Goal: Navigation & Orientation: Find specific page/section

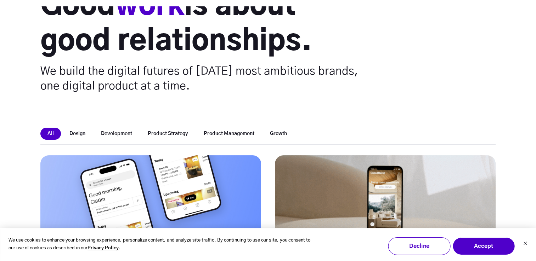
scroll to position [103, 0]
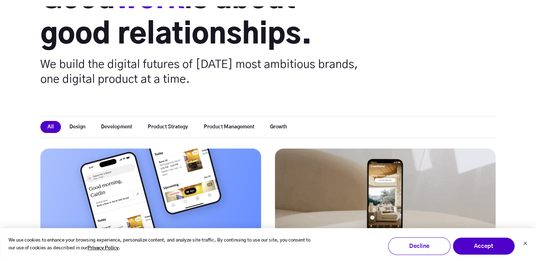
click at [78, 125] on button "Design" at bounding box center [77, 127] width 30 height 12
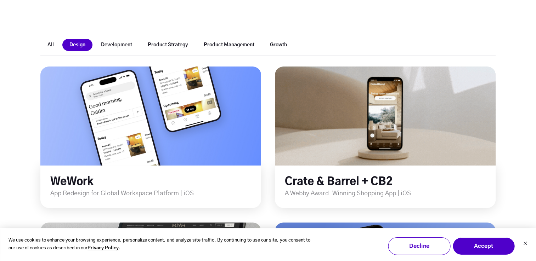
scroll to position [203, 0]
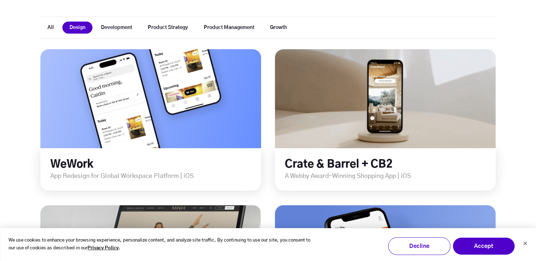
click at [126, 27] on button "Development" at bounding box center [116, 28] width 45 height 12
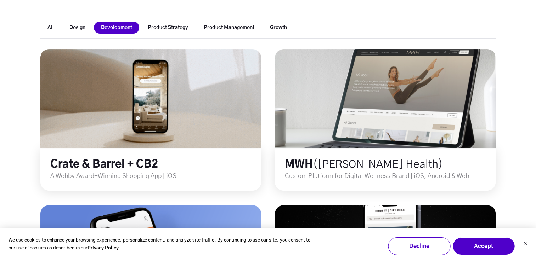
click at [162, 29] on button "Product Strategy" at bounding box center [168, 28] width 55 height 12
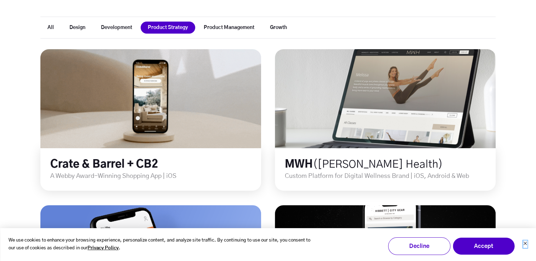
click at [525, 247] on button "Dismiss cookie banner" at bounding box center [525, 244] width 4 height 7
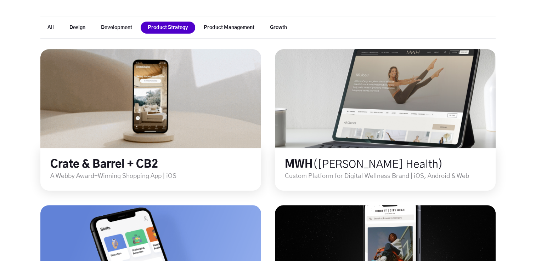
click at [239, 30] on button "Product Management" at bounding box center [229, 28] width 65 height 12
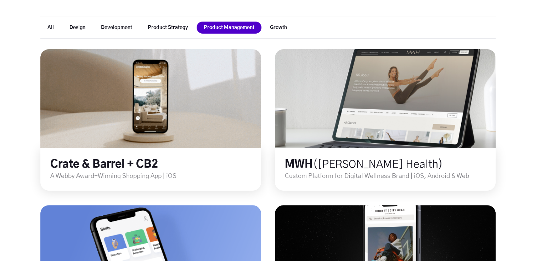
click at [281, 32] on button "Growth" at bounding box center [278, 28] width 31 height 12
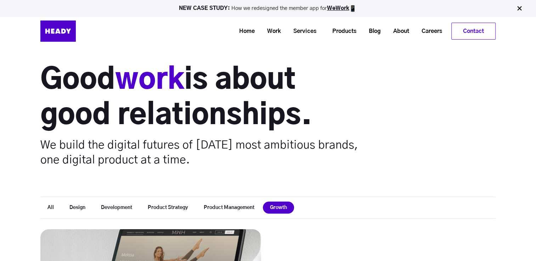
scroll to position [12, 0]
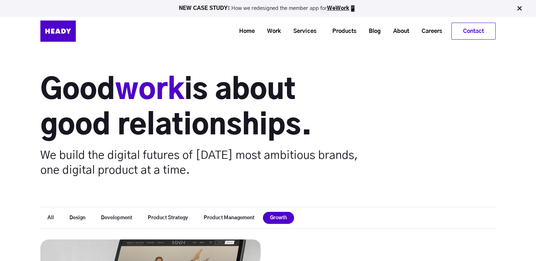
click at [246, 221] on button "Product Management" at bounding box center [229, 218] width 65 height 12
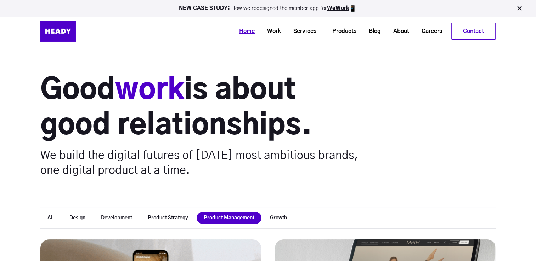
click at [241, 32] on link "Home" at bounding box center [244, 31] width 28 height 13
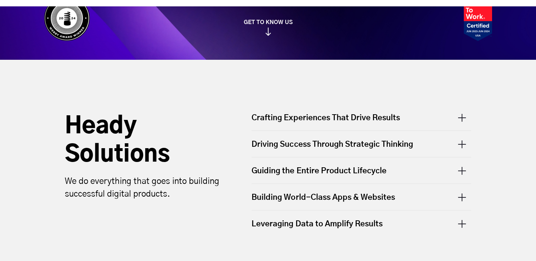
scroll to position [180, 0]
click at [462, 196] on div "Building World-Class Apps & Websites" at bounding box center [362, 197] width 220 height 26
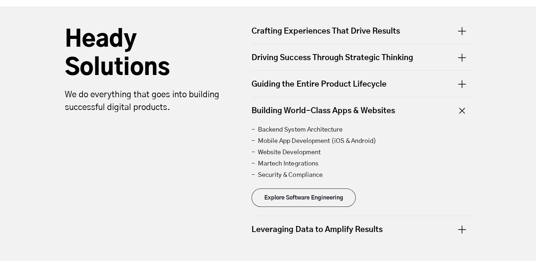
scroll to position [271, 0]
